Goal: Book appointment/travel/reservation

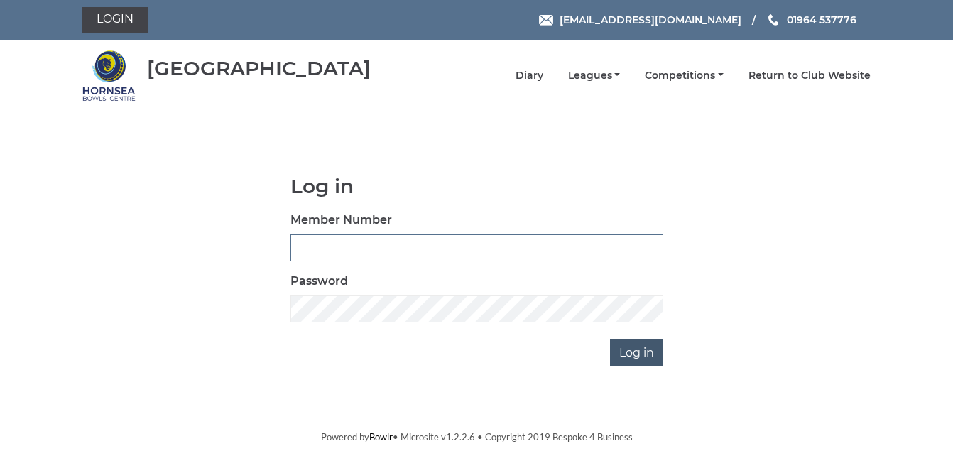
type input "1088"
click at [636, 352] on input "Log in" at bounding box center [636, 353] width 53 height 27
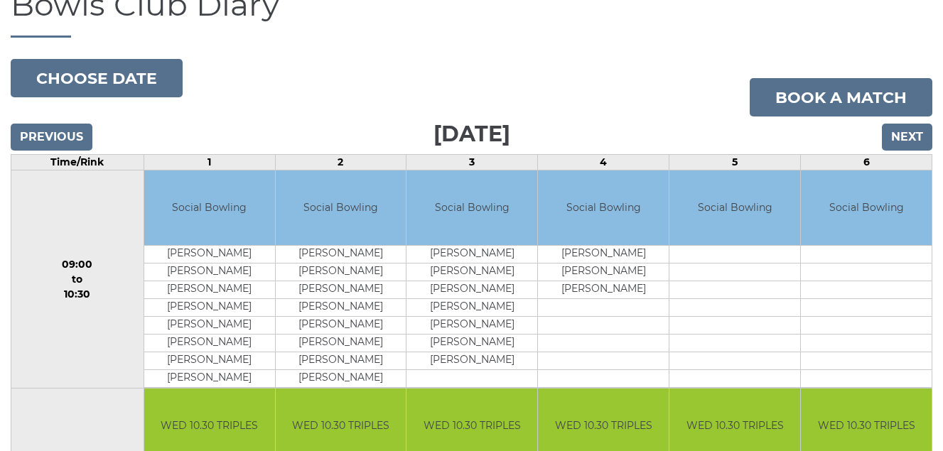
scroll to position [62, 0]
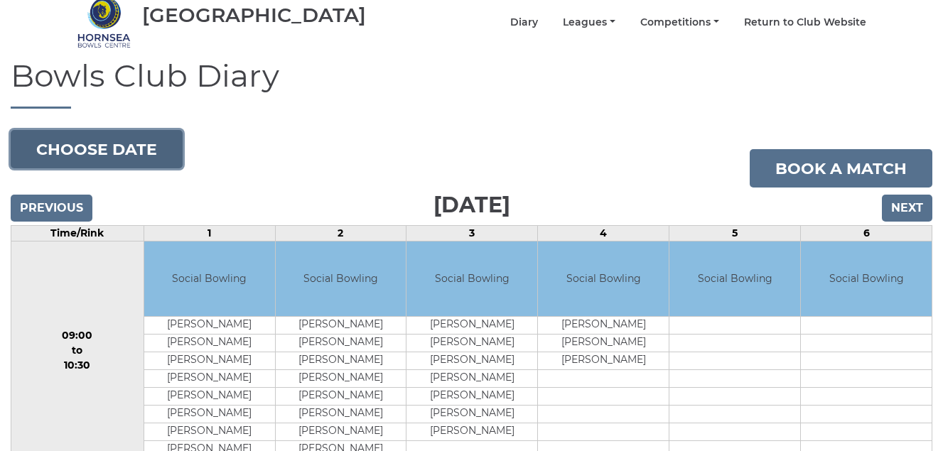
click at [136, 145] on button "Choose date" at bounding box center [97, 149] width 172 height 38
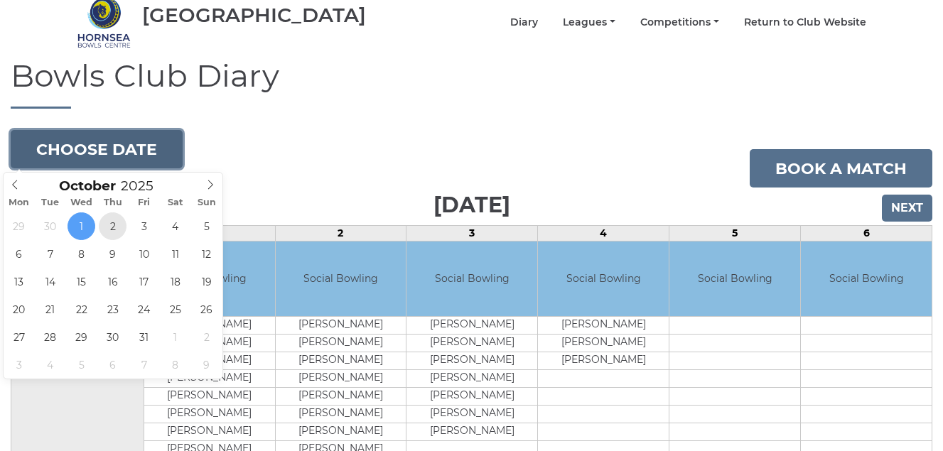
type input "2025-10-02"
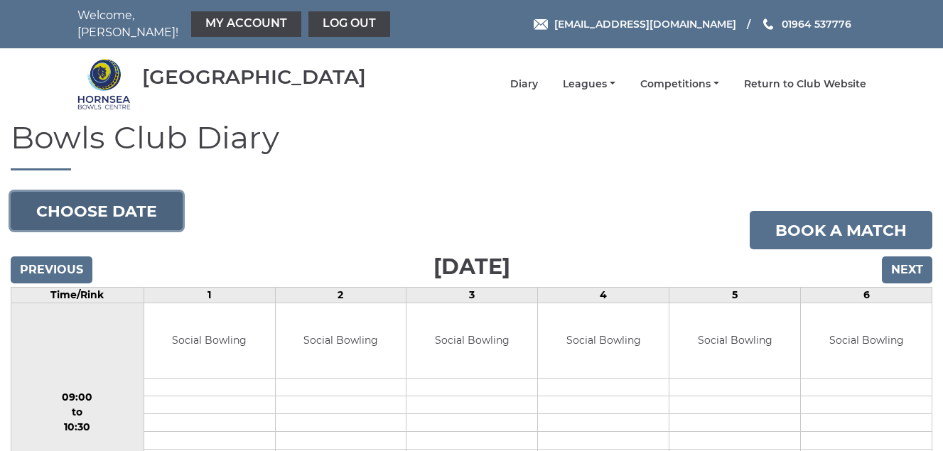
click at [121, 213] on button "Choose date" at bounding box center [97, 211] width 172 height 38
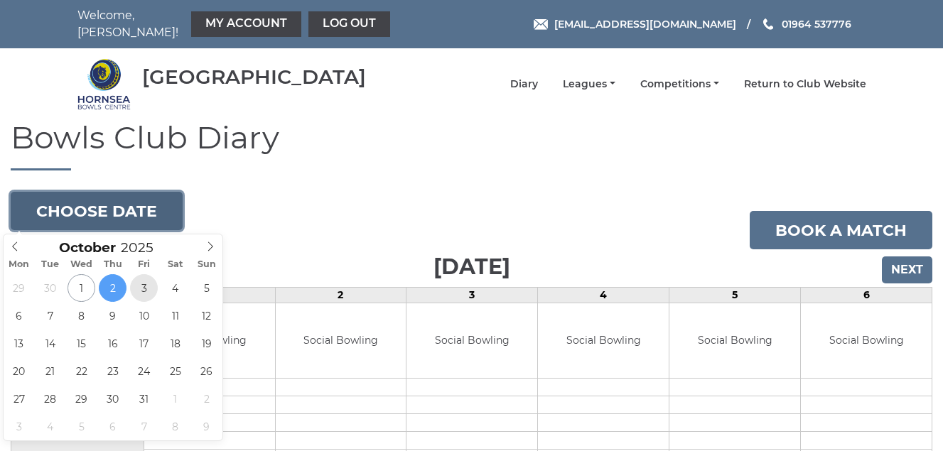
type input "[DATE]"
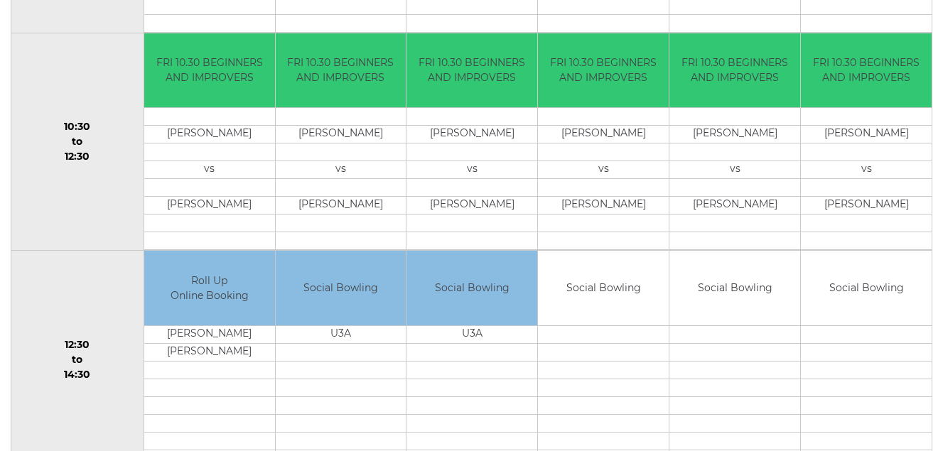
scroll to position [62, 0]
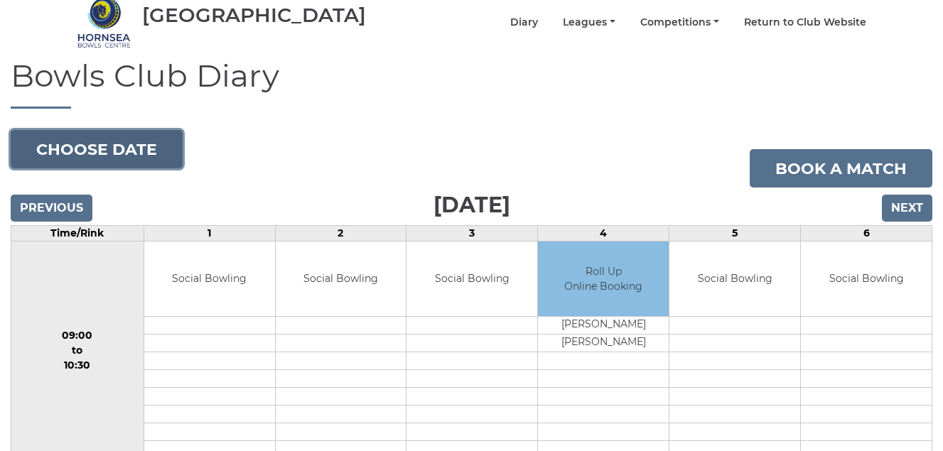
click at [57, 150] on button "Choose date" at bounding box center [97, 149] width 172 height 38
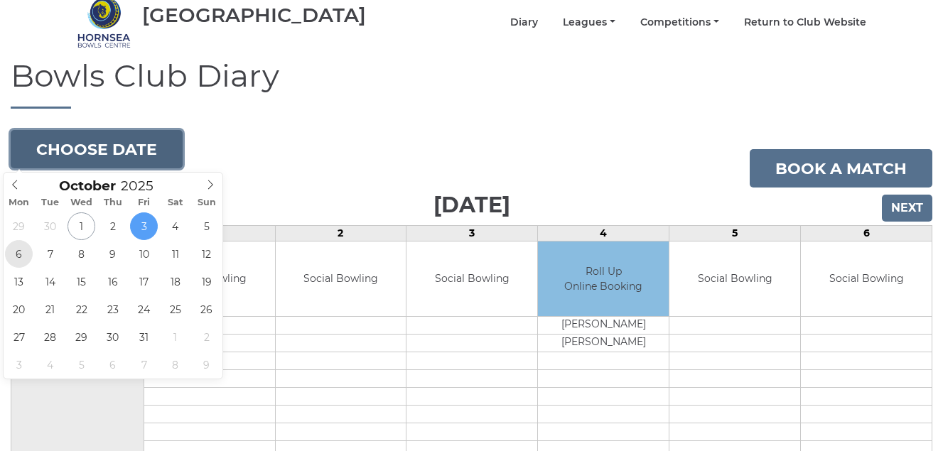
type input "[DATE]"
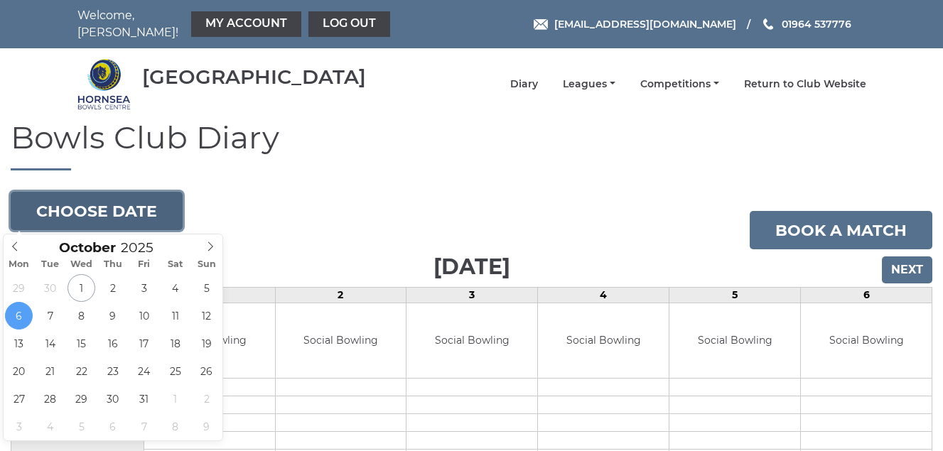
click at [124, 213] on button "Choose date" at bounding box center [97, 211] width 172 height 38
type input "2025-10-07"
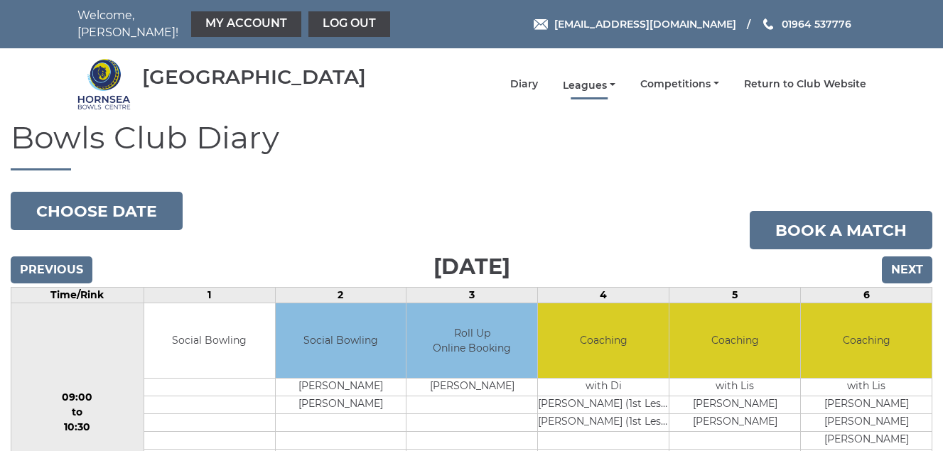
click at [580, 88] on link "Leagues" at bounding box center [589, 85] width 53 height 13
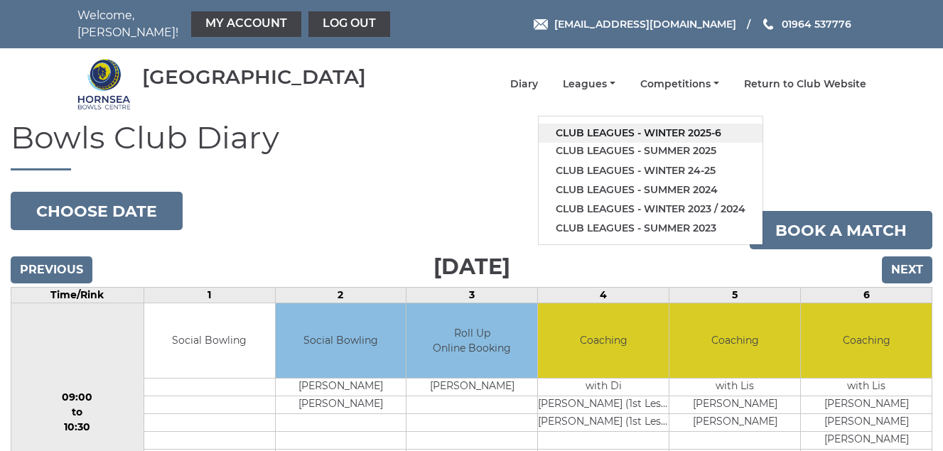
click at [594, 130] on link "Club leagues - Winter 2025-6" at bounding box center [650, 133] width 224 height 19
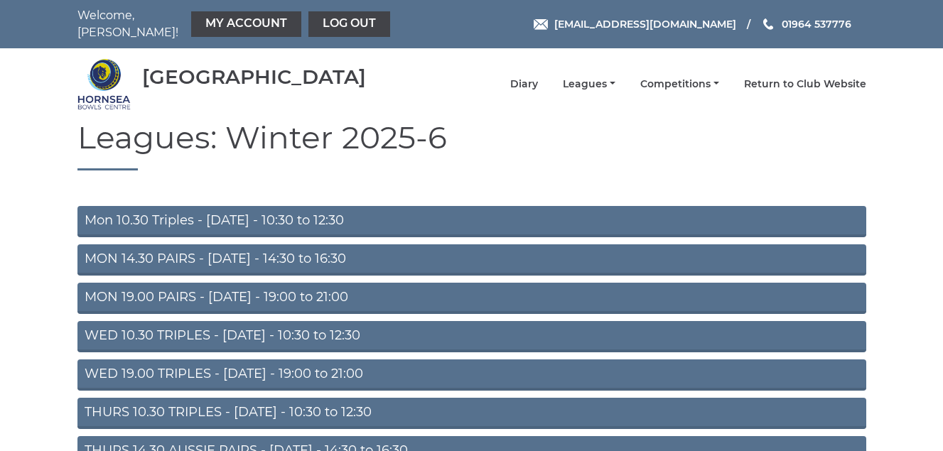
scroll to position [199, 0]
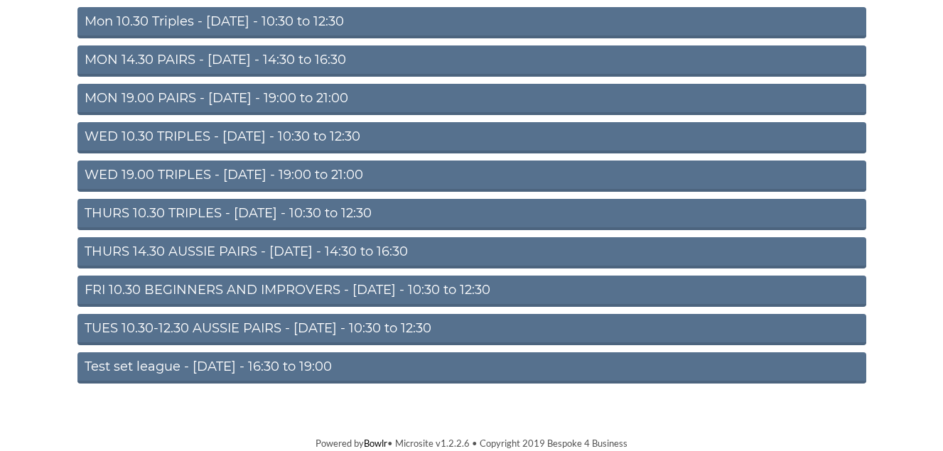
click at [254, 324] on link "TUES 10.30-12.30 AUSSIE PAIRS - [DATE] - 10:30 to 12:30" at bounding box center [471, 329] width 789 height 31
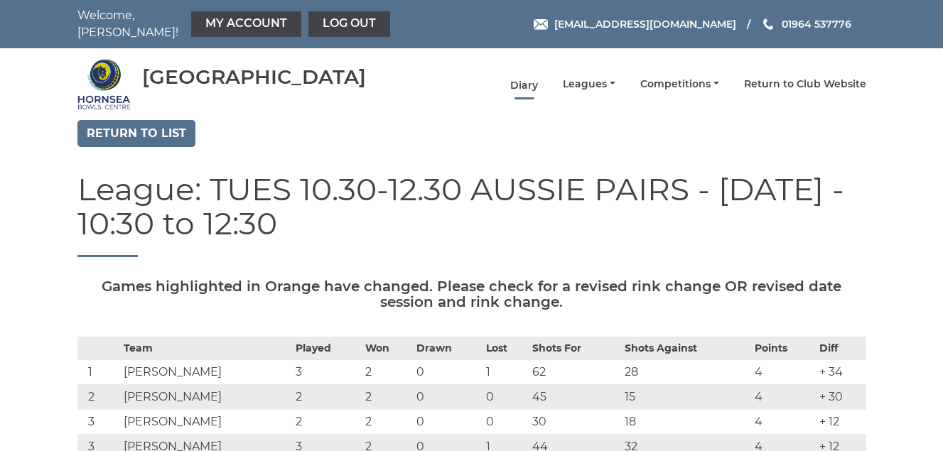
click at [525, 82] on link "Diary" at bounding box center [524, 85] width 28 height 13
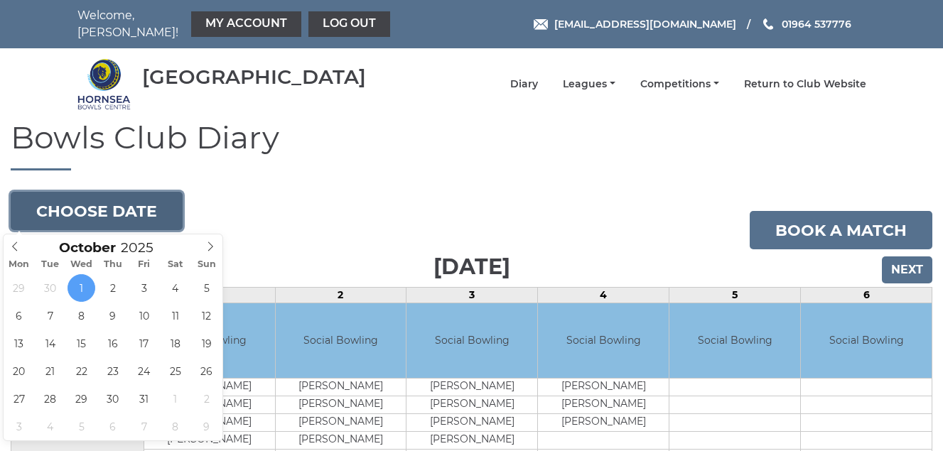
click at [109, 210] on button "Choose date" at bounding box center [97, 211] width 172 height 38
type input "2025-10-08"
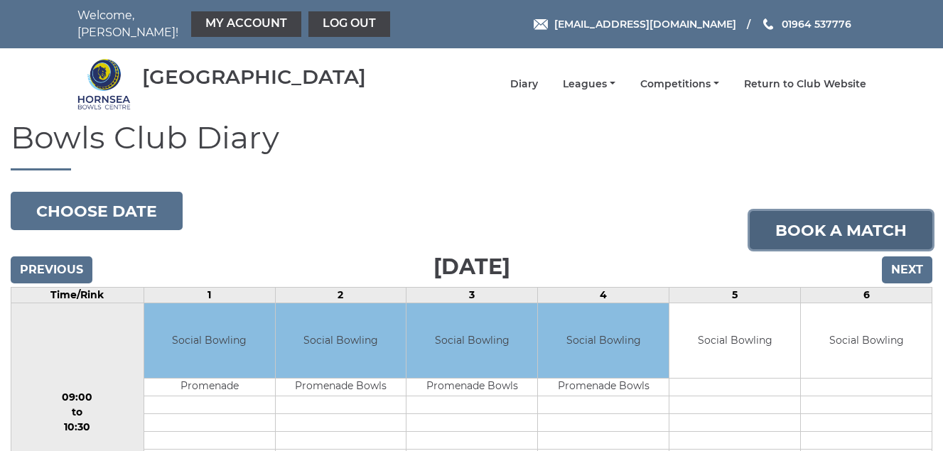
click at [791, 234] on link "Book a match" at bounding box center [840, 230] width 183 height 38
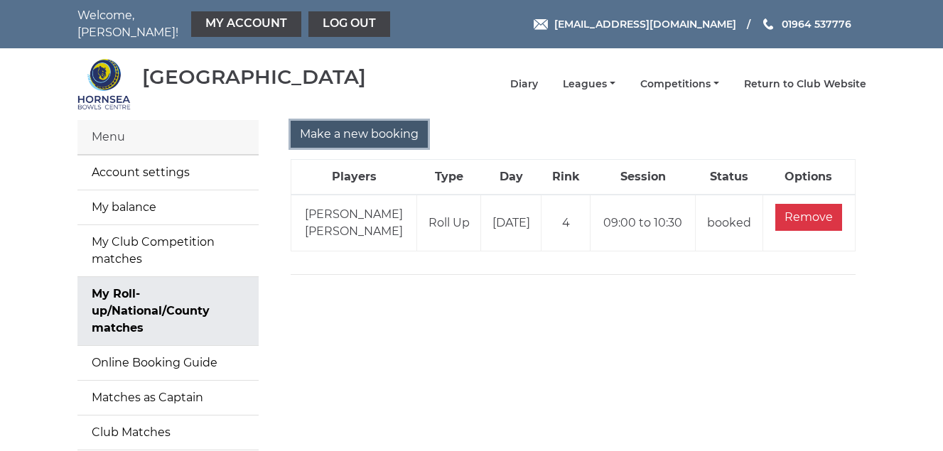
click at [381, 132] on input "Make a new booking" at bounding box center [359, 134] width 137 height 27
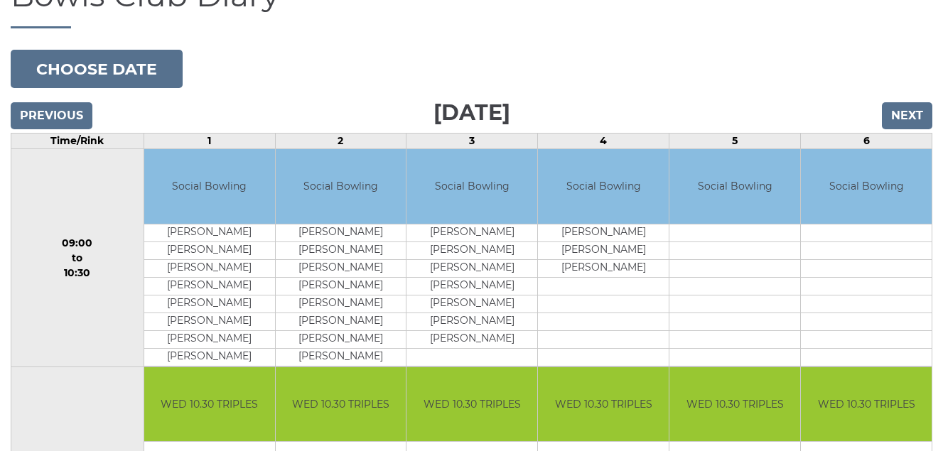
scroll to position [71, 0]
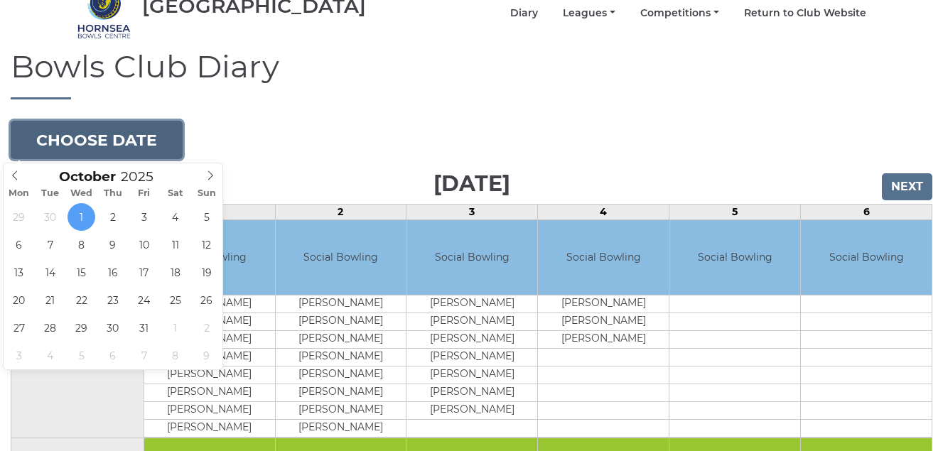
click at [104, 139] on button "Choose date" at bounding box center [97, 140] width 172 height 38
type input "[DATE]"
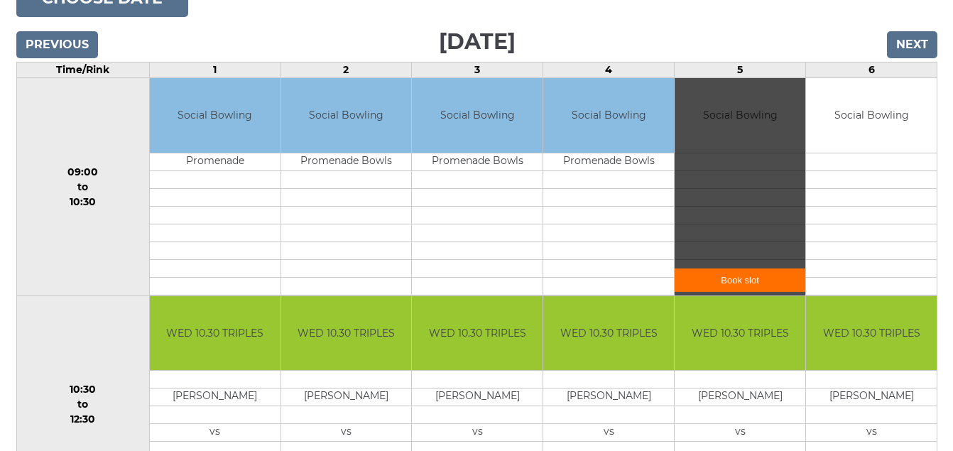
scroll to position [284, 0]
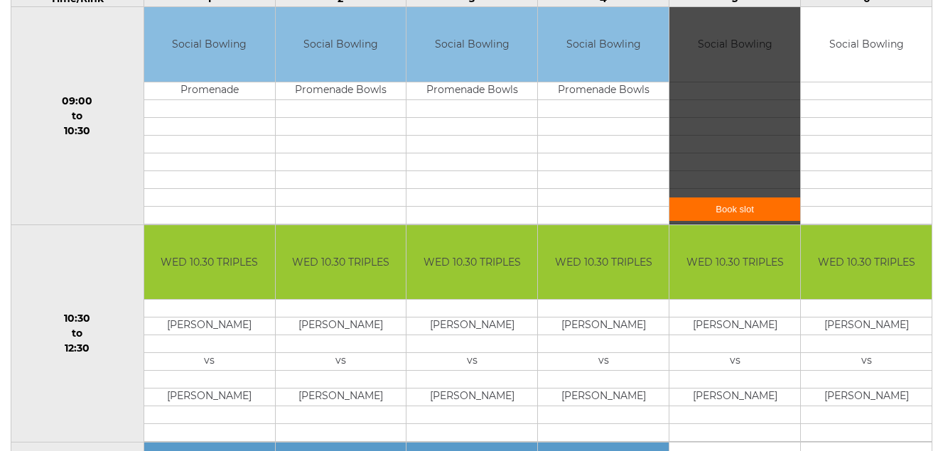
click at [725, 209] on link "Book slot" at bounding box center [734, 208] width 131 height 23
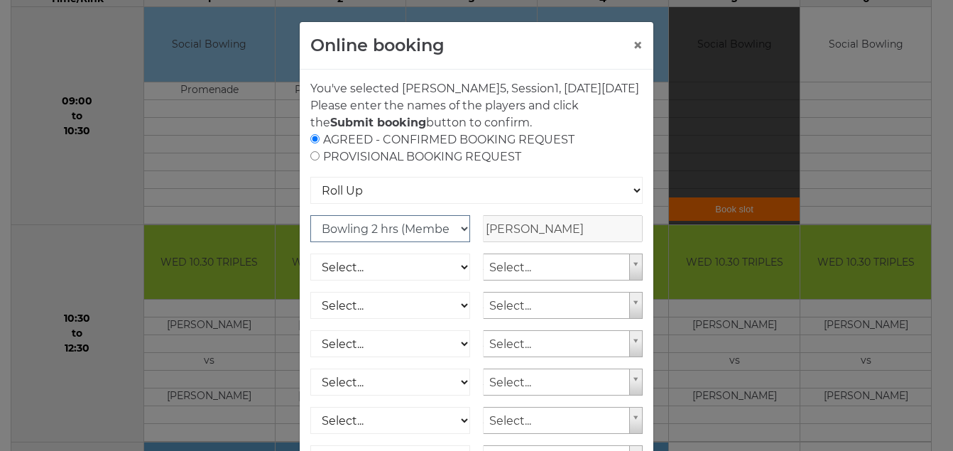
click at [457, 242] on select "Club Competition (Member) National (Member) Bowling 1.5 hrs (Member) Junior (Up…" at bounding box center [390, 228] width 160 height 27
select select "1_54"
click at [310, 232] on select "Club Competition (Member) National (Member) Bowling 1.5 hrs (Member) Junior (Up…" at bounding box center [390, 228] width 160 height 27
click at [454, 280] on select "Select... Club Competition (Member) Club Competition (Visitor) National (Member…" at bounding box center [390, 267] width 160 height 27
select select "1_54"
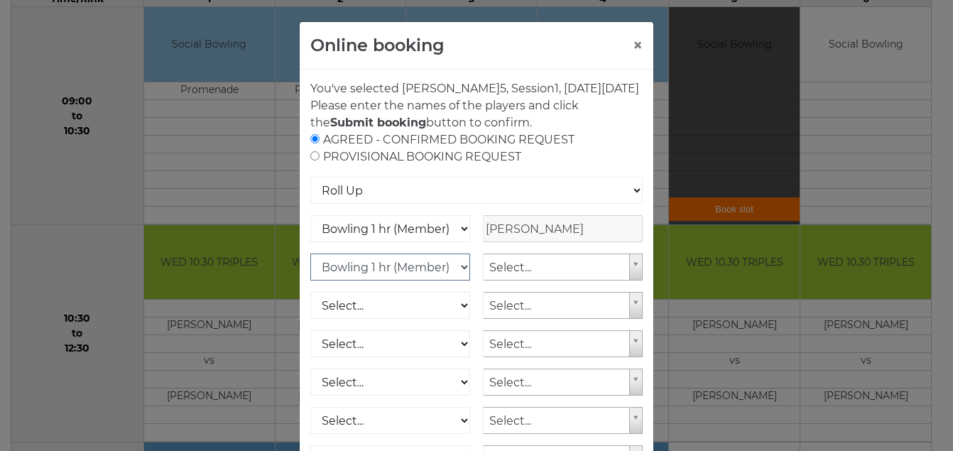
click at [310, 271] on select "Select... Club Competition (Member) Club Competition (Visitor) National (Member…" at bounding box center [390, 267] width 160 height 27
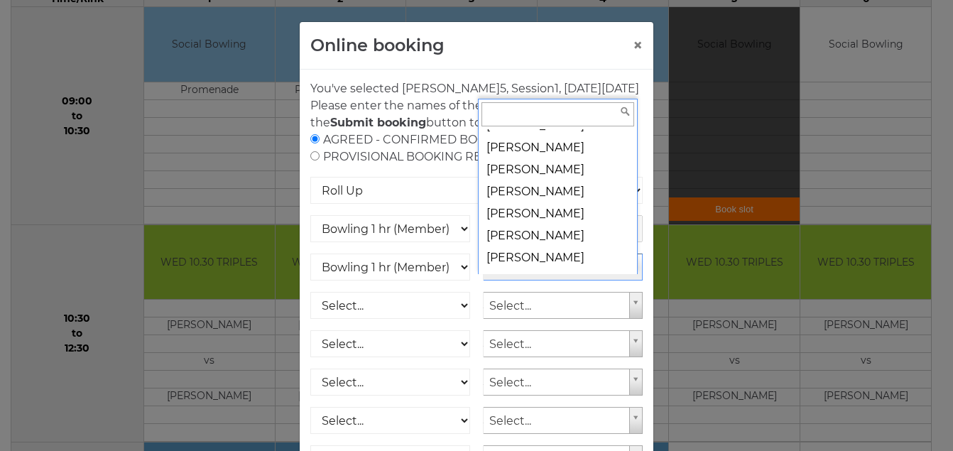
scroll to position [6405, 0]
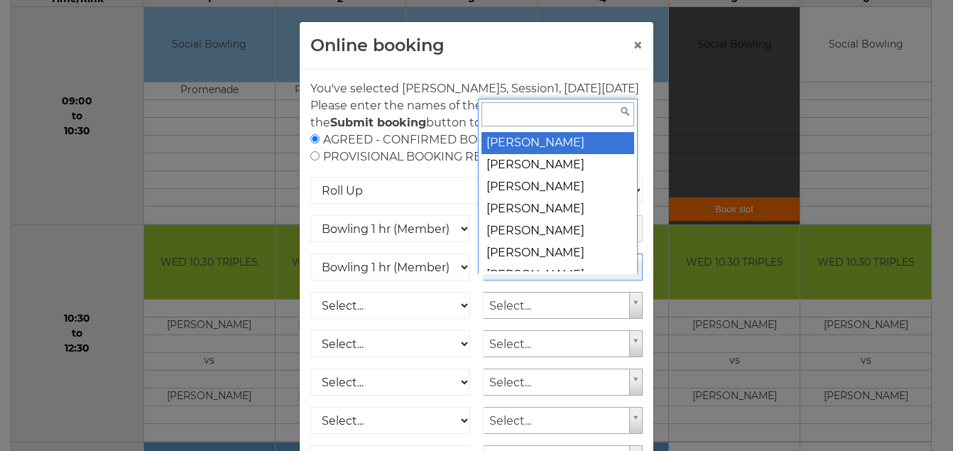
select select "688"
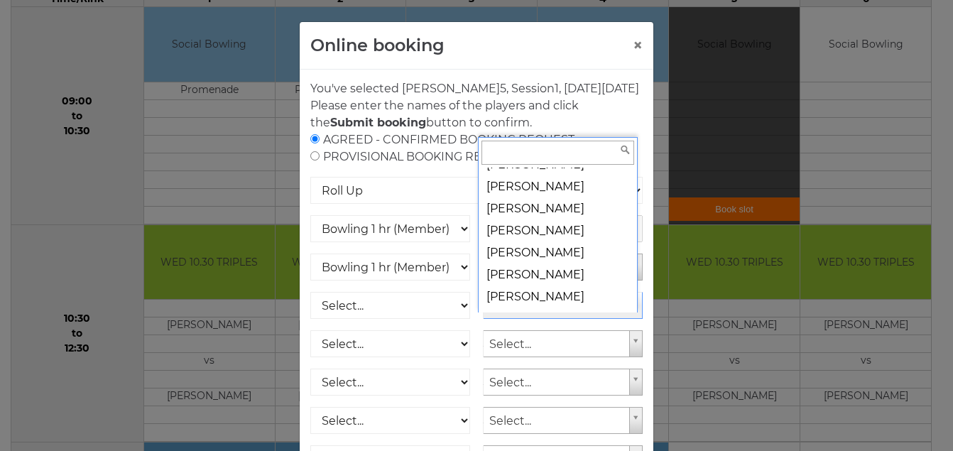
scroll to position [1208, 0]
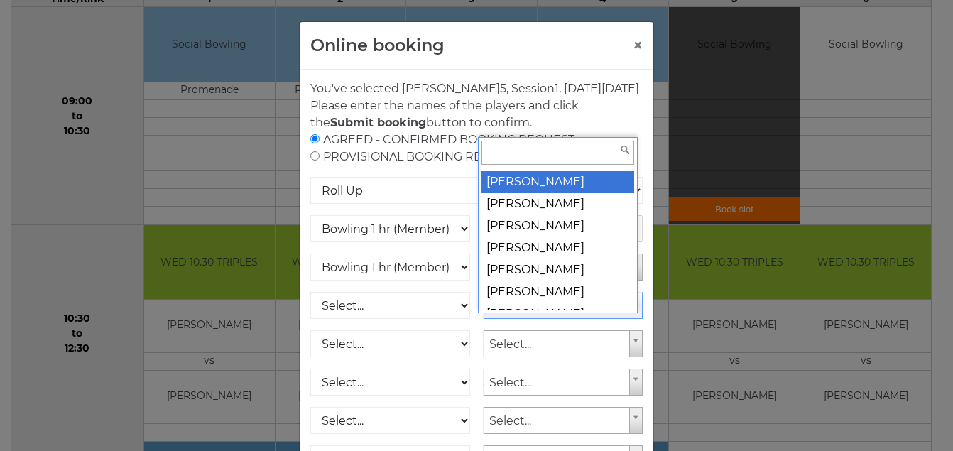
drag, startPoint x: 632, startPoint y: 41, endPoint x: 626, endPoint y: 45, distance: 7.7
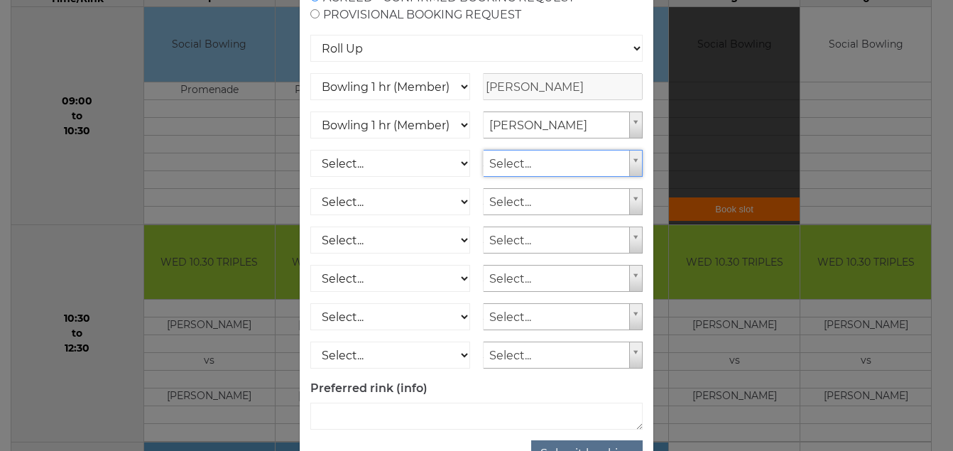
scroll to position [208, 0]
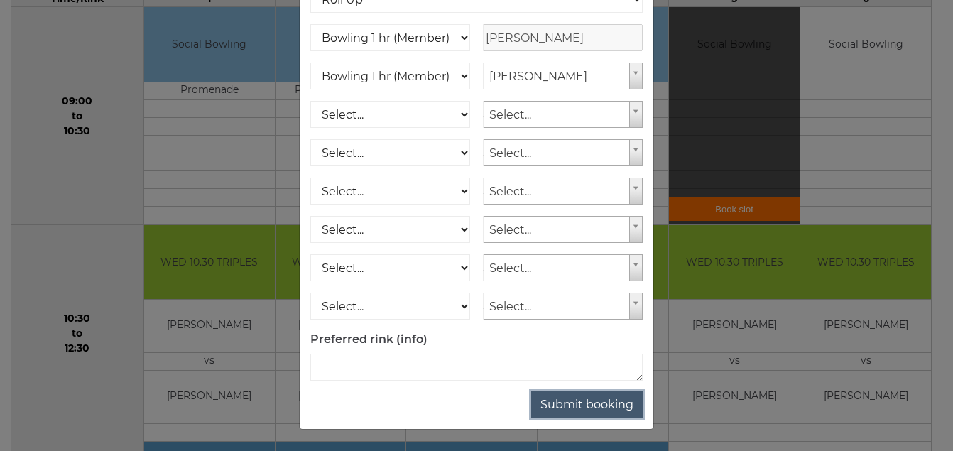
click at [578, 404] on button "Submit booking" at bounding box center [587, 404] width 112 height 27
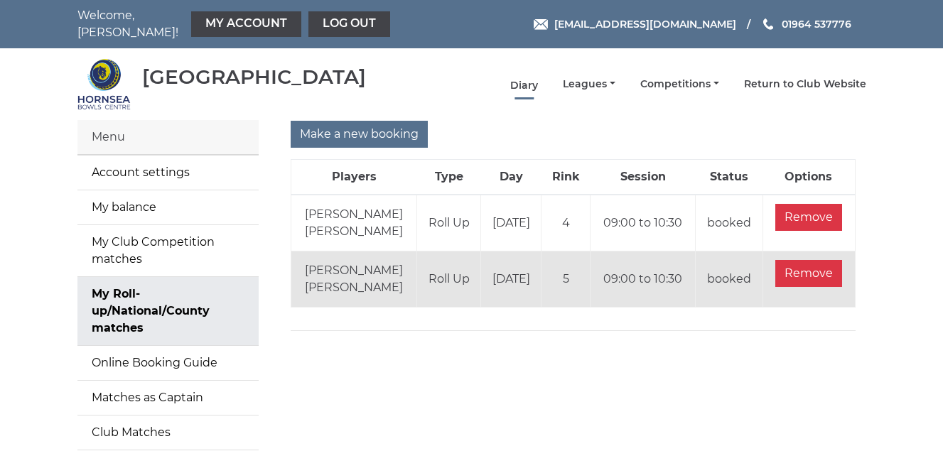
click at [526, 84] on link "Diary" at bounding box center [524, 85] width 28 height 13
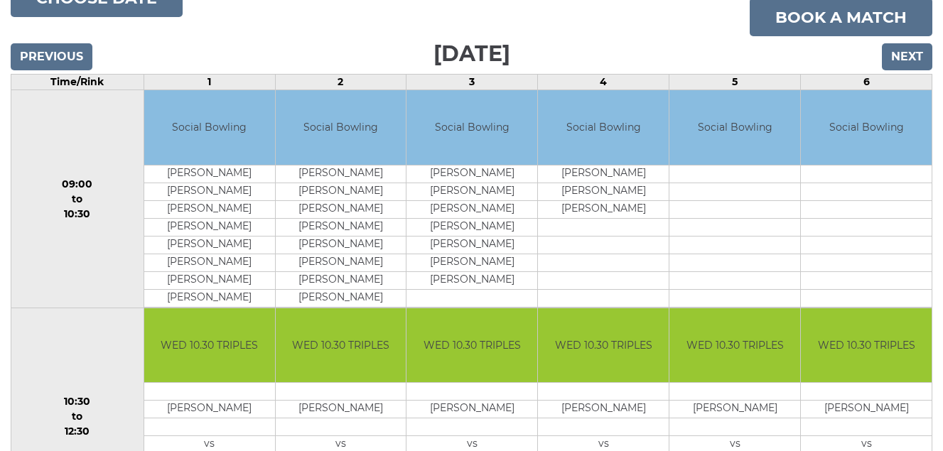
scroll to position [71, 0]
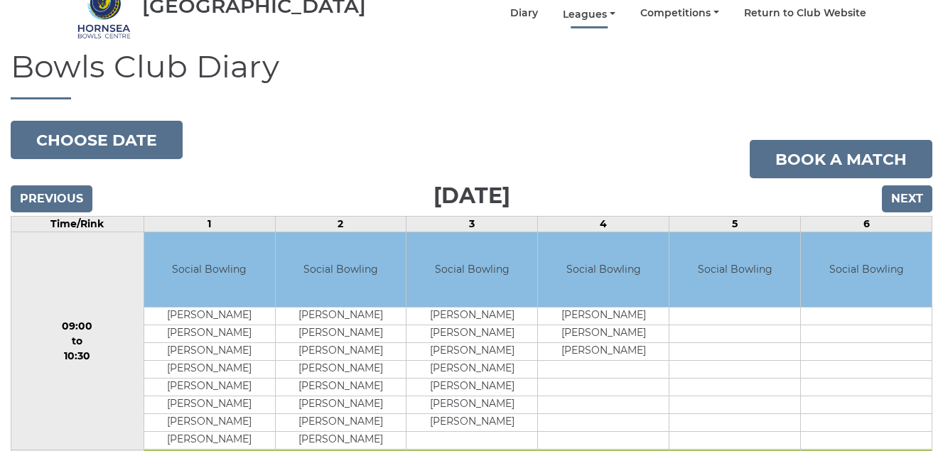
click at [587, 12] on link "Leagues" at bounding box center [589, 14] width 53 height 13
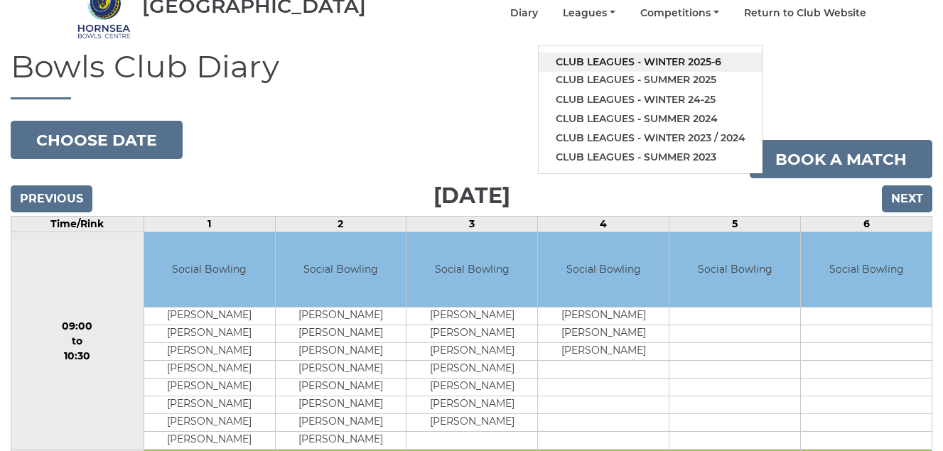
click at [629, 58] on link "Club leagues - Winter 2025-6" at bounding box center [650, 62] width 224 height 19
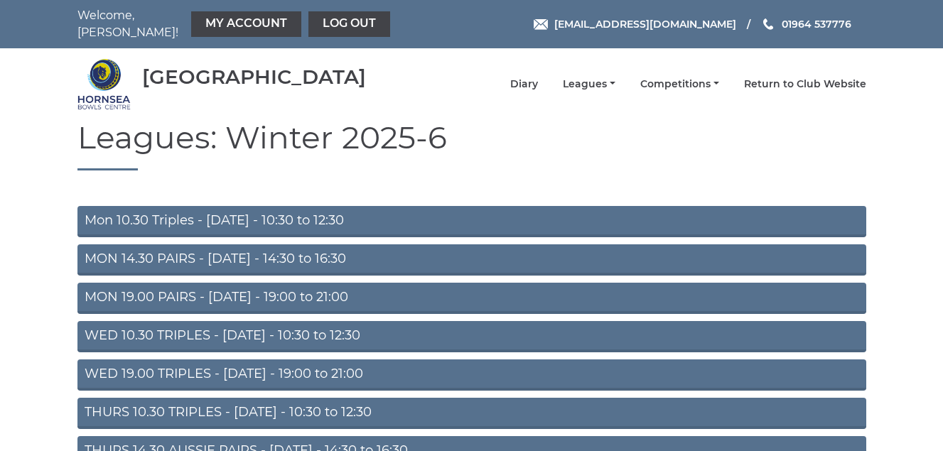
scroll to position [71, 0]
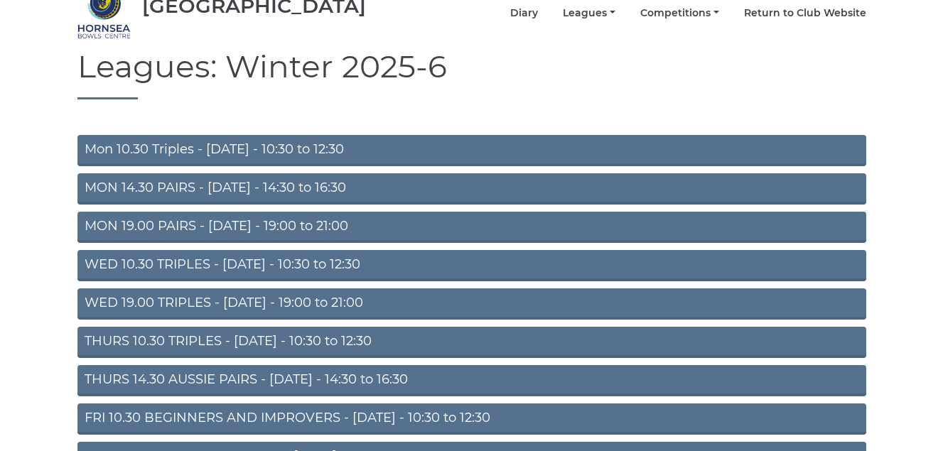
click at [277, 259] on link "WED 10.30 TRIPLES - Wednesday - 10:30 to 12:30" at bounding box center [471, 265] width 789 height 31
